Goal: Information Seeking & Learning: Find specific page/section

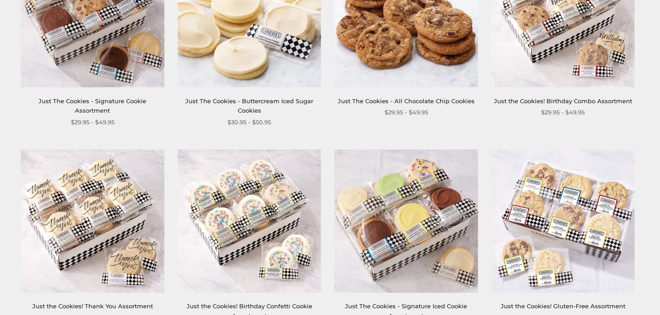
scroll to position [411, 0]
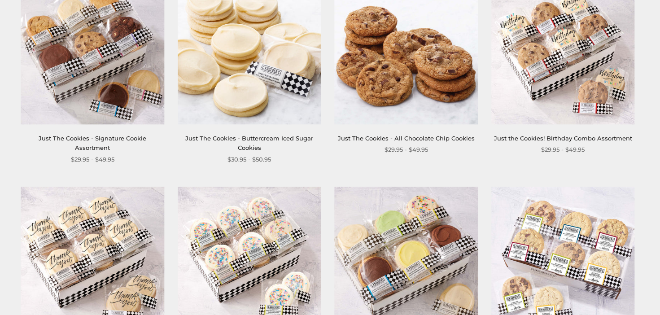
click at [349, 237] on div at bounding box center [406, 258] width 143 height 143
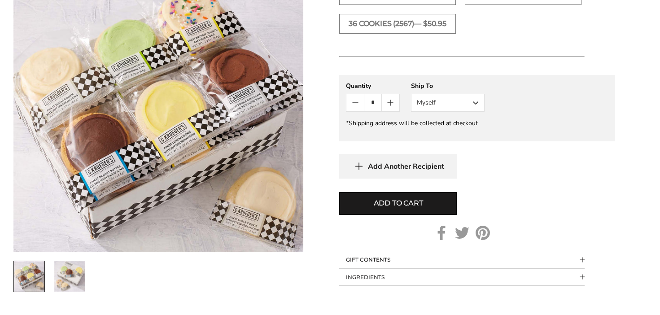
scroll to position [829, 0]
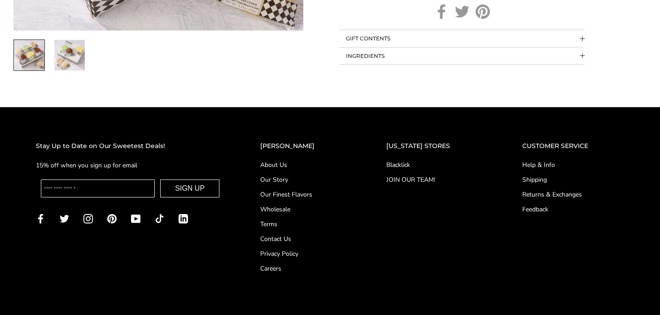
click at [542, 161] on link "Help & Info" at bounding box center [573, 164] width 102 height 9
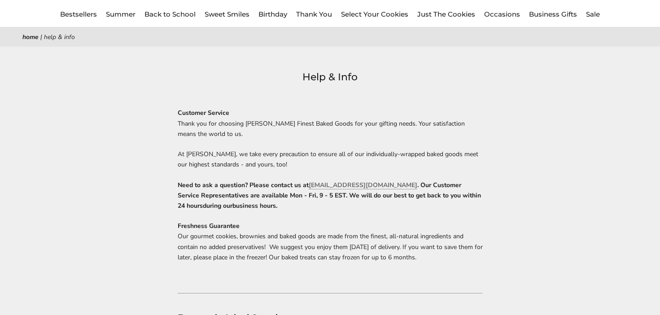
scroll to position [1988, 0]
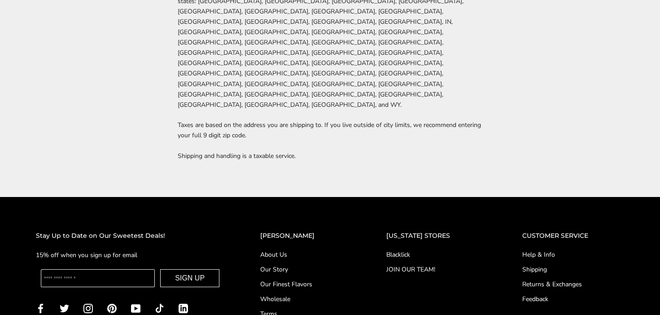
click at [350, 294] on link "Wholesale" at bounding box center [305, 298] width 90 height 9
